Goal: Find contact information: Find contact information

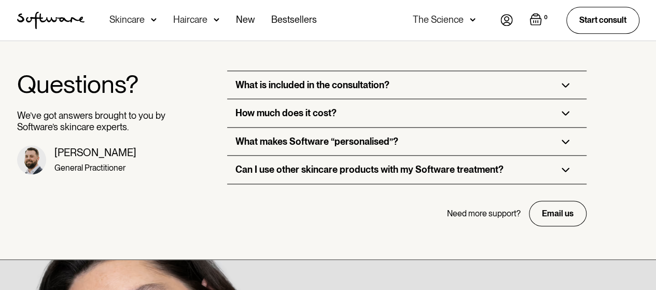
scroll to position [2489, 0]
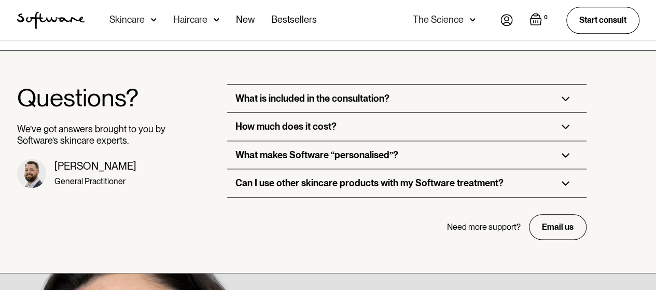
click at [344, 141] on div "How much does it cost?" at bounding box center [406, 127] width 359 height 28
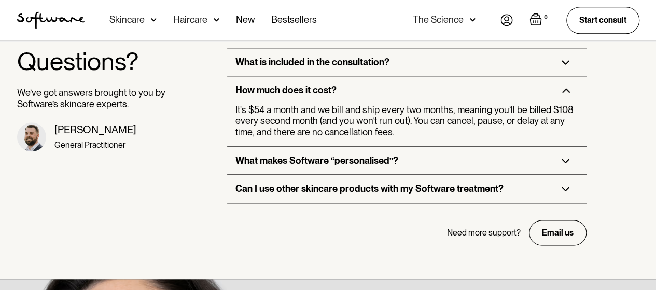
scroll to position [2593, 0]
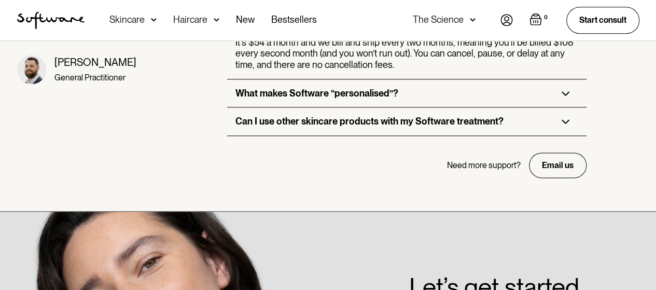
click at [359, 107] on div "What makes Software “personalised”?" at bounding box center [406, 93] width 359 height 28
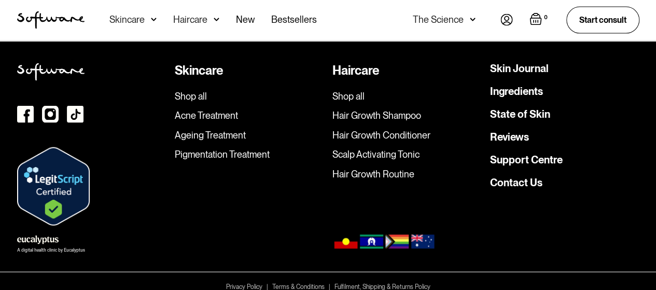
scroll to position [3113, 0]
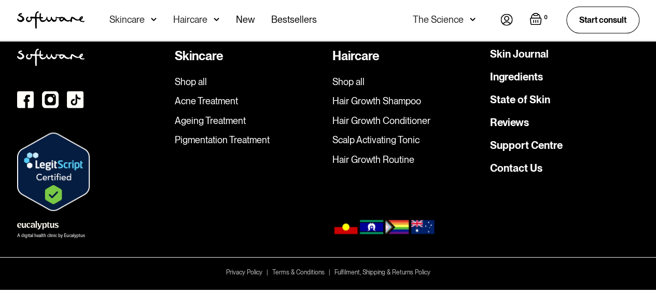
click at [391, 159] on link "Hair Growth Routine" at bounding box center [406, 159] width 149 height 11
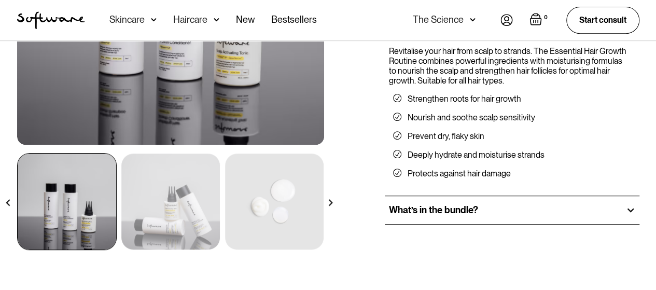
scroll to position [259, 0]
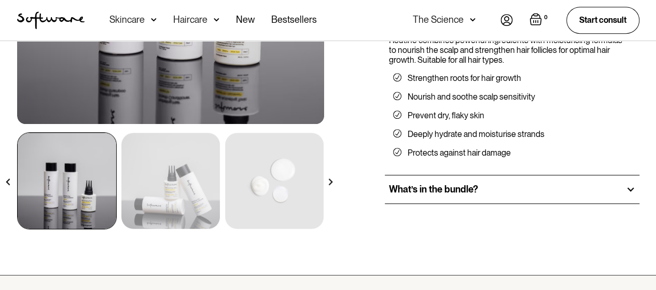
click at [152, 169] on img at bounding box center [170, 181] width 99 height 96
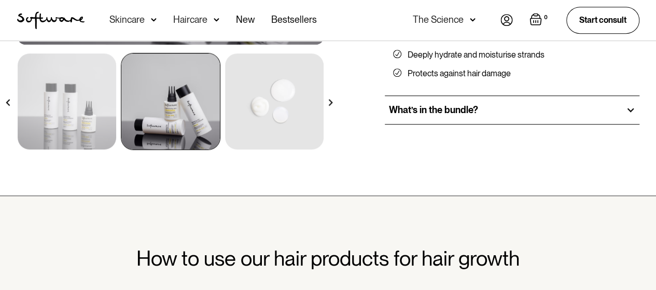
scroll to position [363, 0]
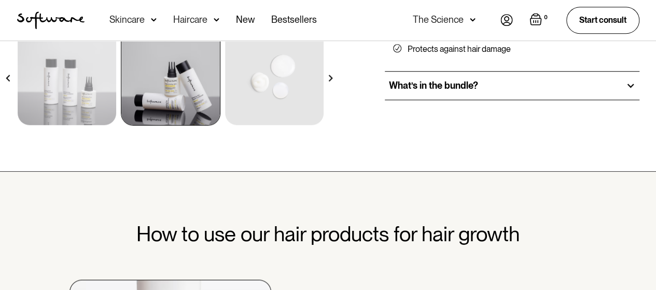
click at [444, 80] on h2 "What’s in the bundle?" at bounding box center [433, 85] width 89 height 11
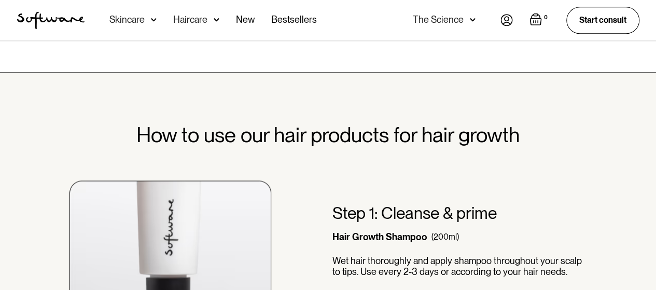
scroll to position [778, 0]
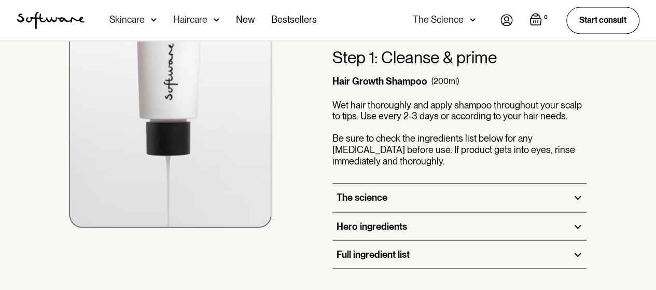
click at [420, 212] on div "Hero ingredients" at bounding box center [459, 226] width 255 height 28
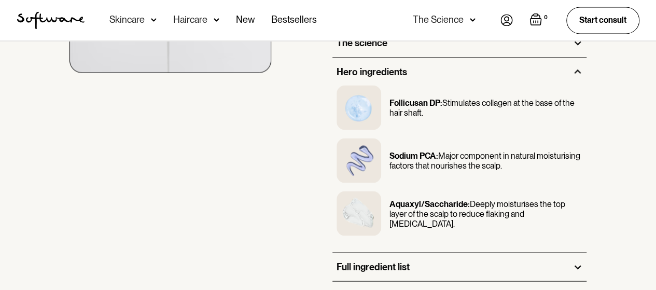
scroll to position [933, 0]
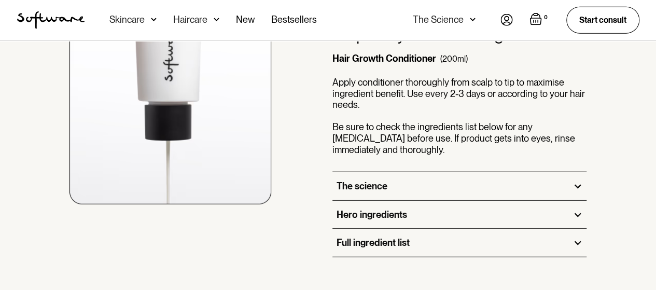
click at [436, 202] on div "Hero ingredients" at bounding box center [459, 215] width 255 height 28
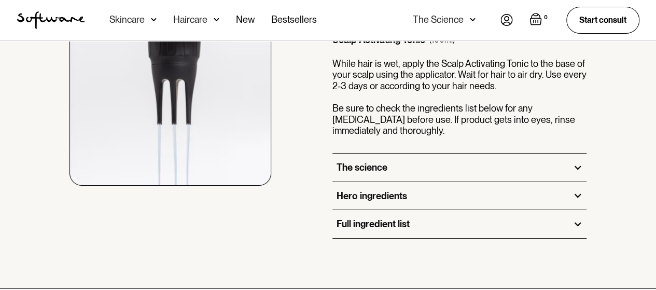
click at [425, 191] on div "Hero ingredients" at bounding box center [459, 196] width 255 height 28
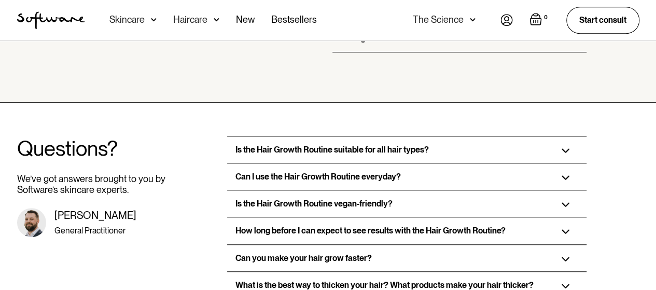
scroll to position [2230, 0]
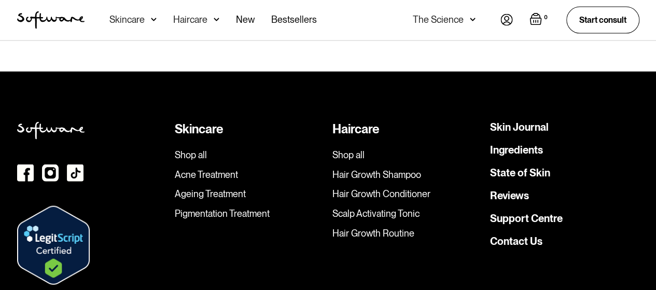
scroll to position [3112, 0]
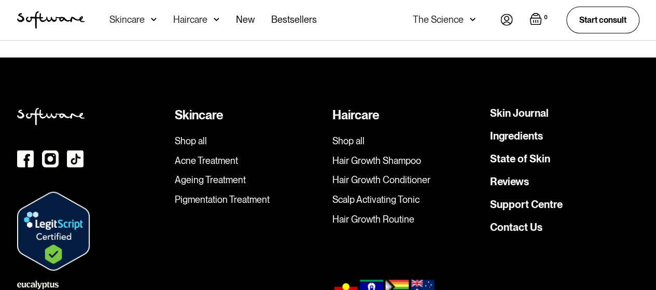
click at [529, 199] on link "Support Centre" at bounding box center [526, 204] width 73 height 10
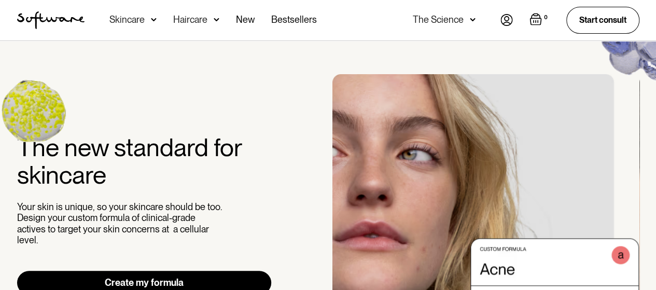
click at [210, 22] on div "Haircare" at bounding box center [196, 20] width 46 height 40
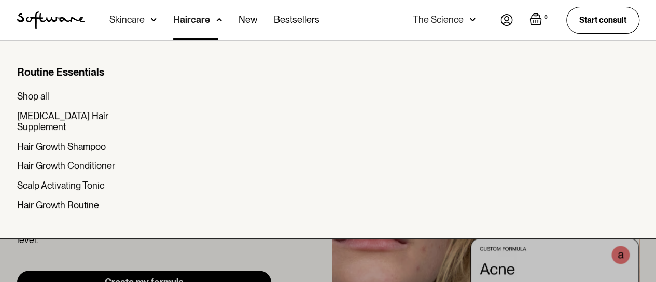
click at [131, 18] on div "Skincare" at bounding box center [126, 20] width 35 height 10
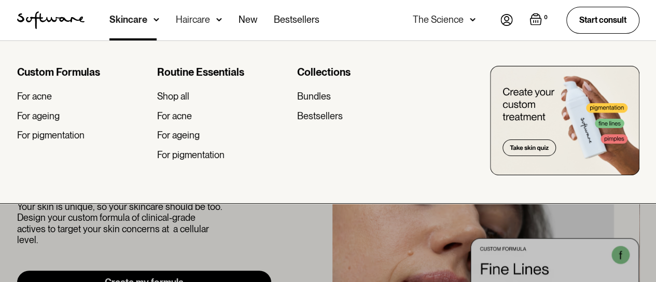
click at [239, 222] on div at bounding box center [328, 181] width 656 height 282
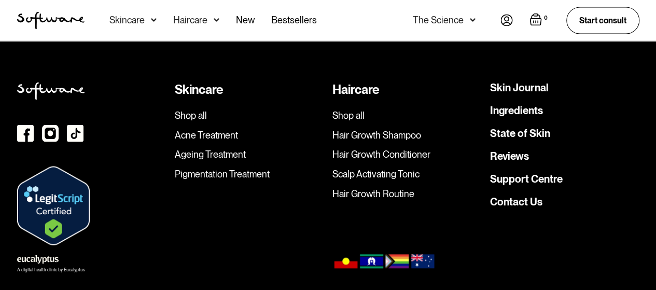
scroll to position [2956, 0]
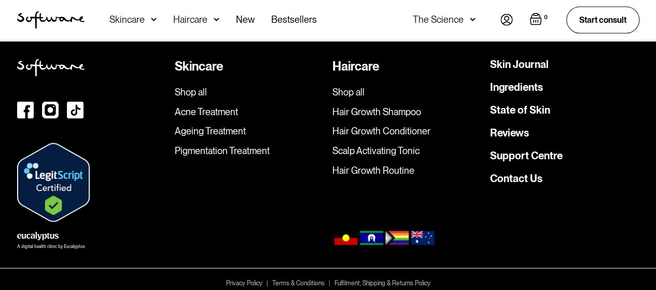
click at [534, 192] on div "Skin Journal Ingredients State of Skin Reviews Support Centre Contact Us" at bounding box center [564, 140] width 149 height 163
click at [532, 184] on link "Contact Us" at bounding box center [516, 178] width 52 height 10
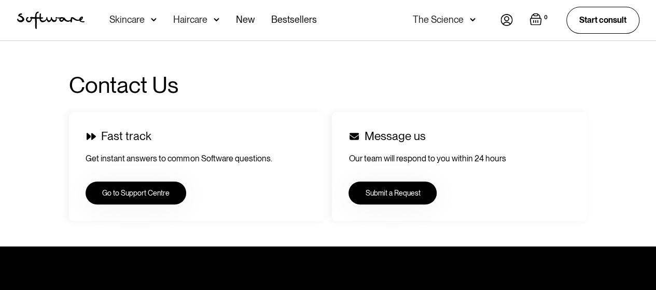
scroll to position [104, 0]
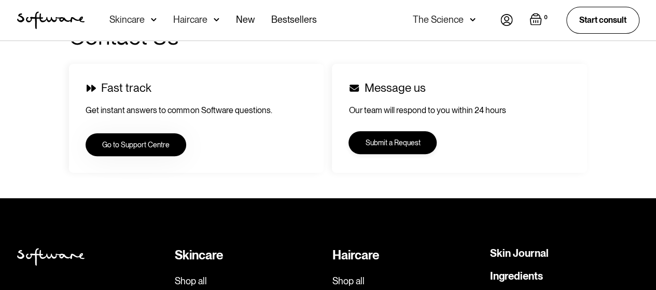
click at [387, 140] on link "Submit a Request" at bounding box center [392, 142] width 88 height 23
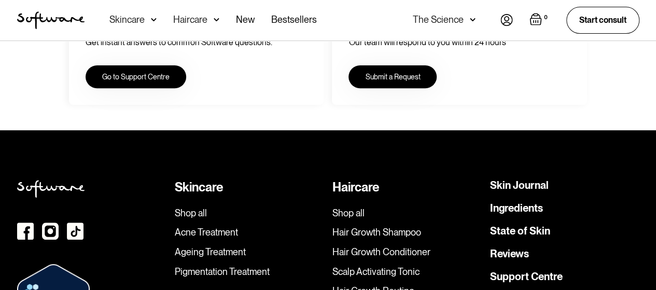
scroll to position [156, 0]
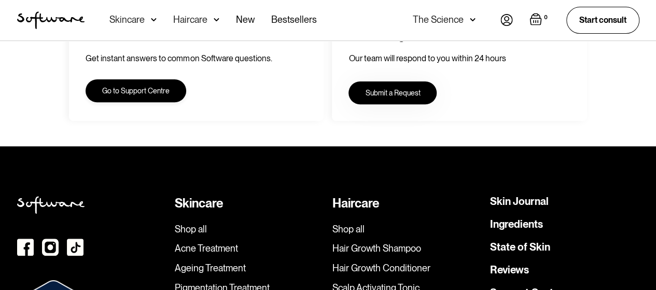
click at [156, 96] on link "Go to Support Centre" at bounding box center [136, 90] width 101 height 23
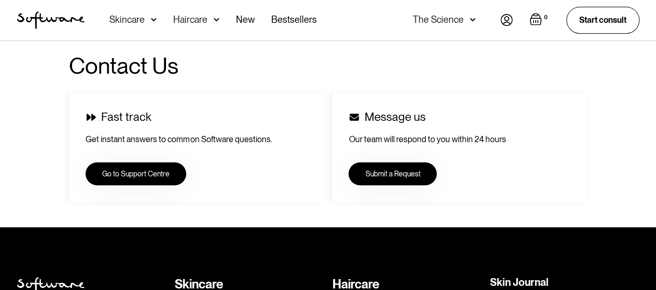
scroll to position [104, 0]
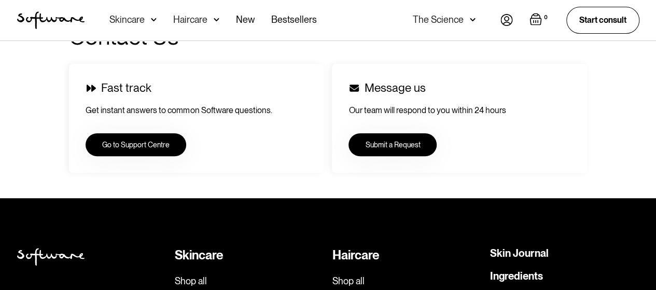
click at [409, 157] on div "Message us Our team will respond to you within 24 hours Submit a Request" at bounding box center [459, 118] width 255 height 108
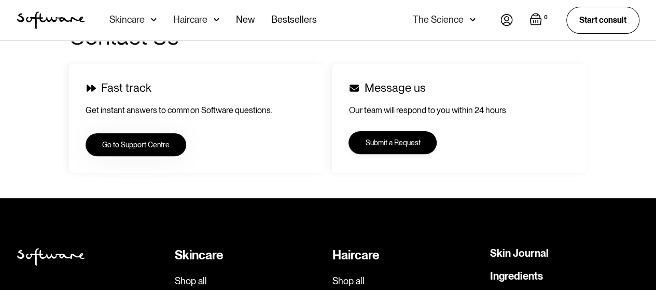
click at [415, 153] on link "Submit a Request" at bounding box center [392, 142] width 88 height 23
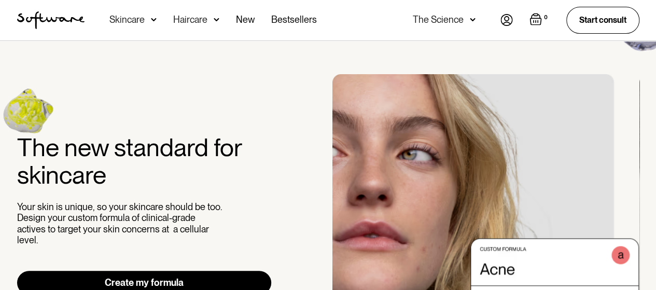
click at [151, 21] on img at bounding box center [154, 20] width 6 height 10
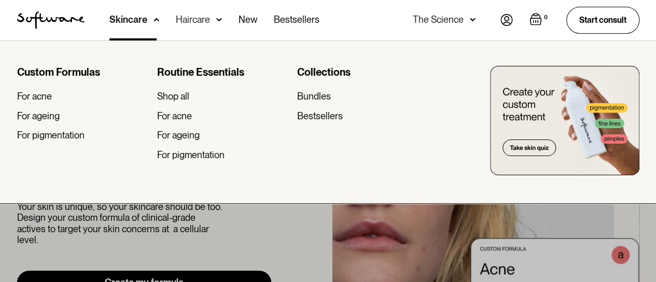
click at [211, 17] on div "Haircare" at bounding box center [199, 20] width 46 height 40
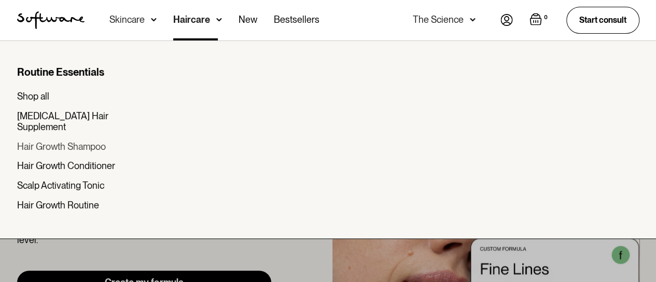
click at [92, 141] on div "Hair Growth Shampoo" at bounding box center [61, 146] width 89 height 11
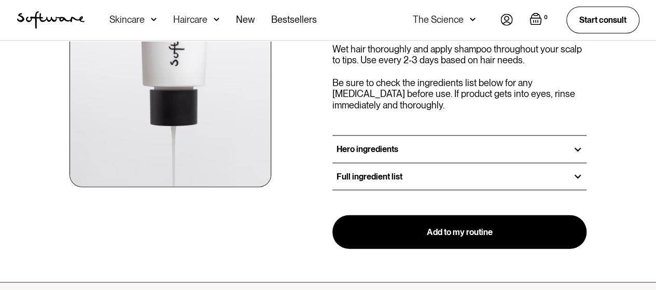
scroll to position [1193, 0]
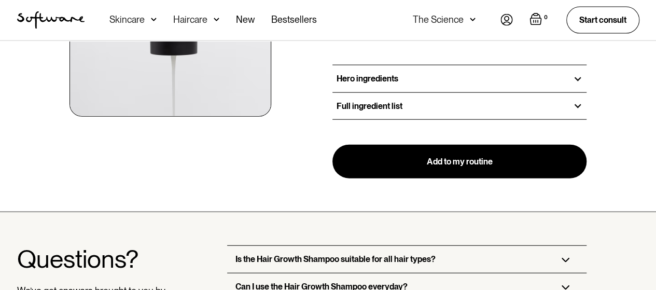
click at [383, 86] on div "Hero ingredients" at bounding box center [459, 78] width 255 height 26
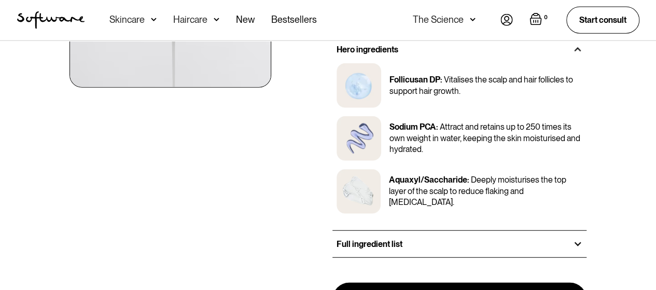
scroll to position [1245, 0]
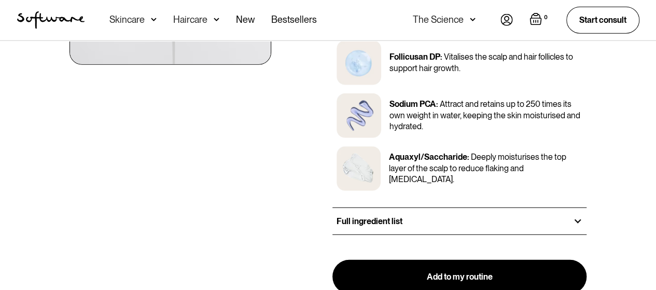
click at [435, 217] on div "Full ingredient list" at bounding box center [459, 221] width 255 height 26
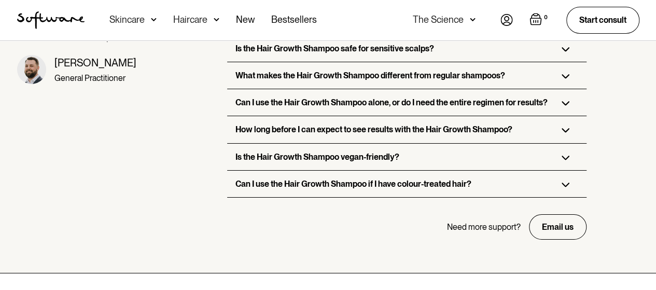
scroll to position [1815, 0]
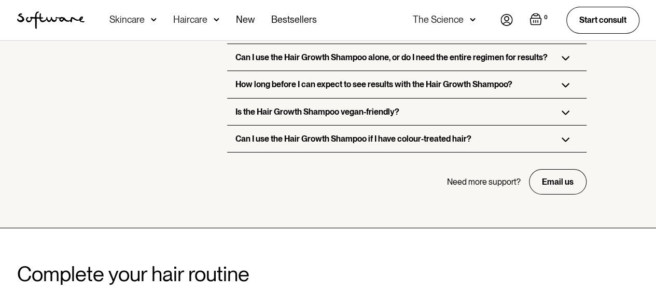
click at [537, 169] on link "Email us" at bounding box center [558, 181] width 58 height 25
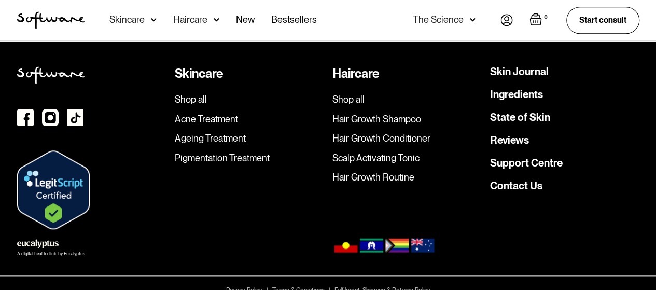
scroll to position [2439, 0]
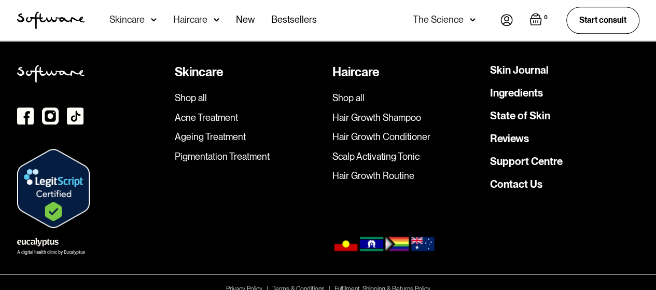
click at [286, 284] on link "Terms & Conditions" at bounding box center [298, 289] width 52 height 10
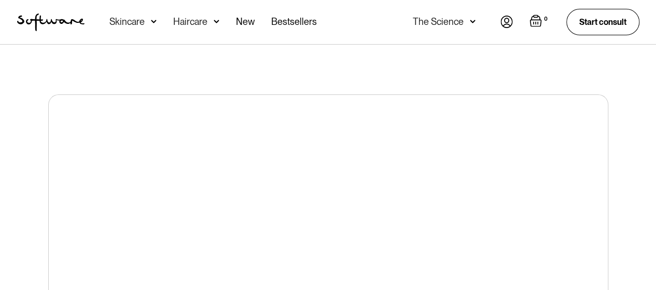
click at [635, 135] on div at bounding box center [328, 228] width 656 height 366
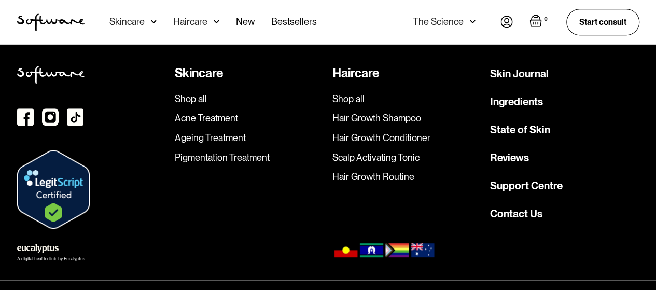
scroll to position [416, 0]
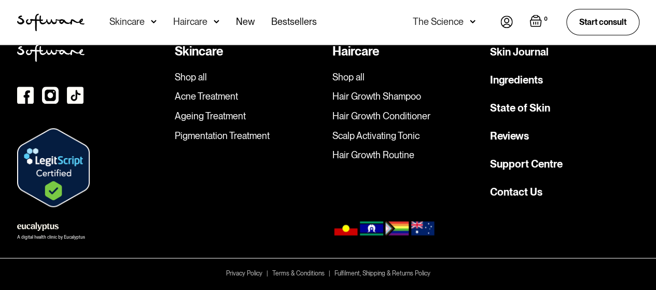
click at [523, 197] on link "Contact Us" at bounding box center [516, 192] width 52 height 16
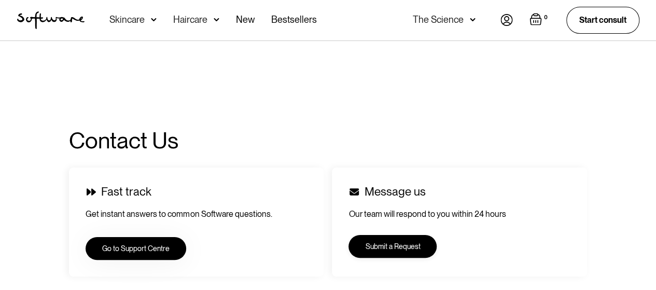
click at [378, 244] on link "Submit a Request" at bounding box center [392, 246] width 88 height 23
